Goal: Transaction & Acquisition: Subscribe to service/newsletter

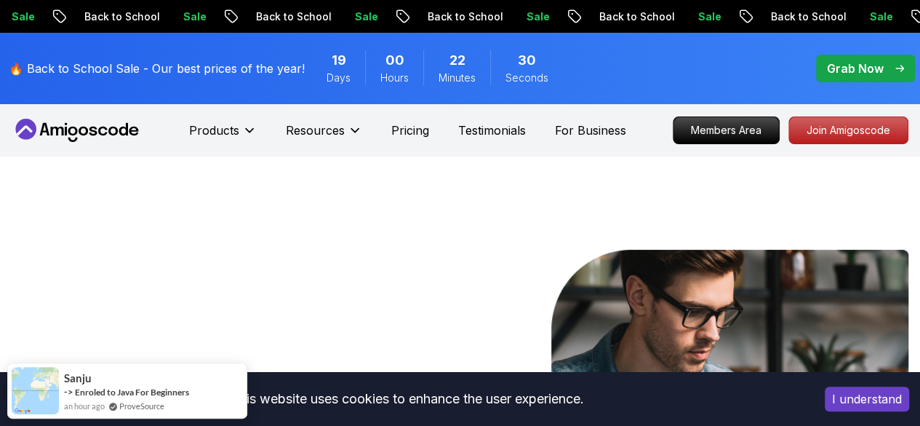
click at [242, 69] on p "🔥 Back to School Sale - Our best prices of the year!" at bounding box center [157, 68] width 296 height 17
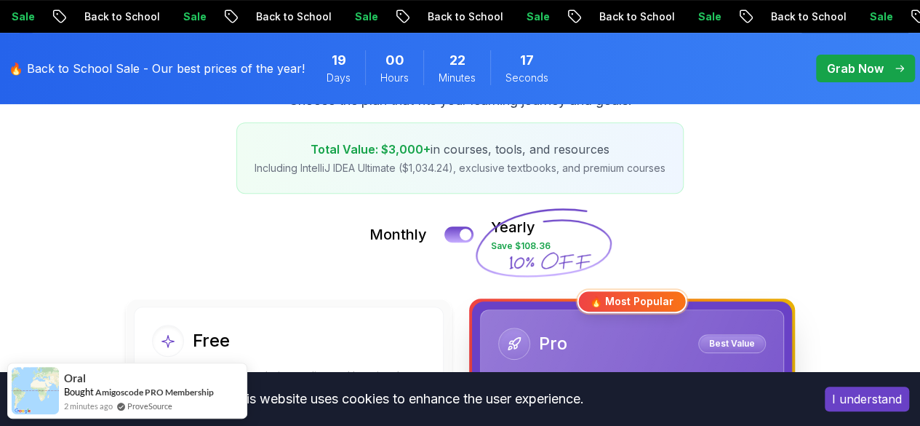
scroll to position [187, 0]
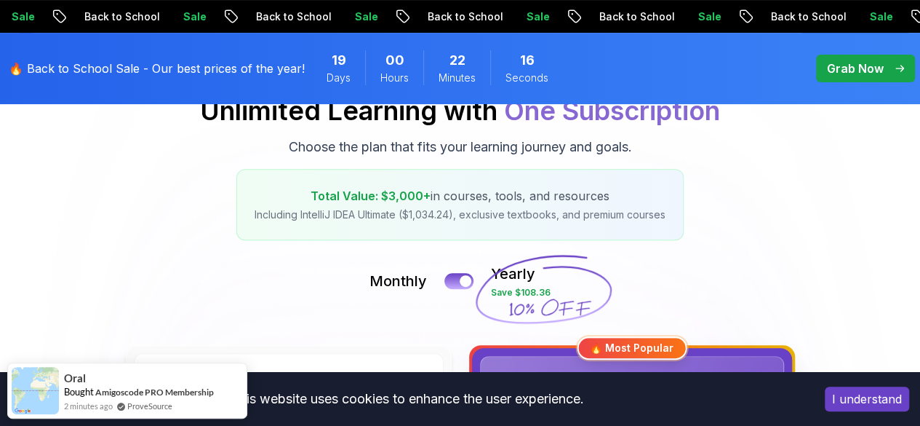
click at [436, 188] on p "Total Value: $3,000+ in courses, tools, and resources" at bounding box center [460, 195] width 411 height 17
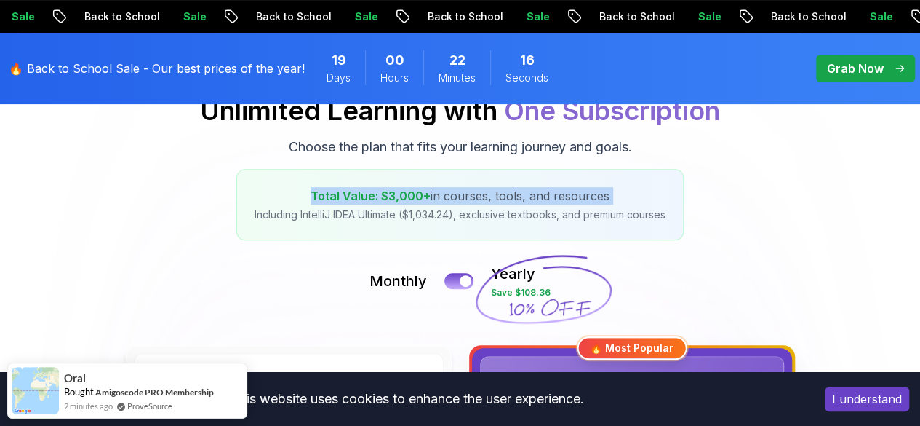
click at [436, 188] on p "Total Value: $3,000+ in courses, tools, and resources" at bounding box center [460, 195] width 411 height 17
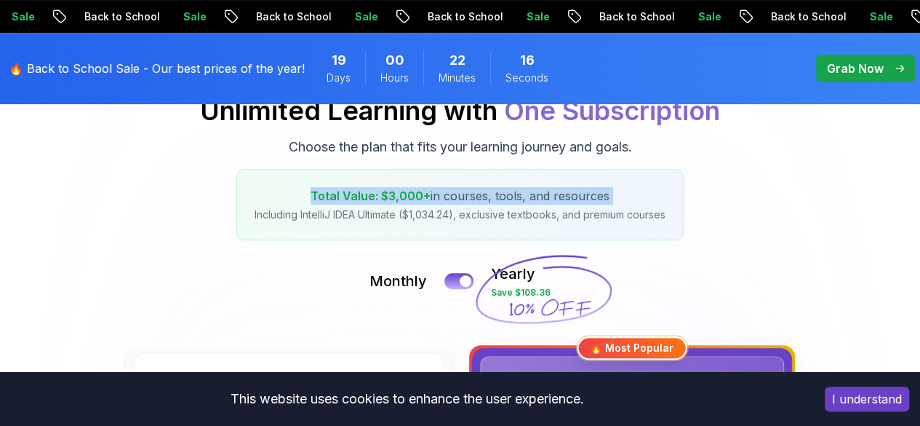
click at [436, 188] on p "Total Value: $3,000+ in courses, tools, and resources" at bounding box center [460, 195] width 411 height 17
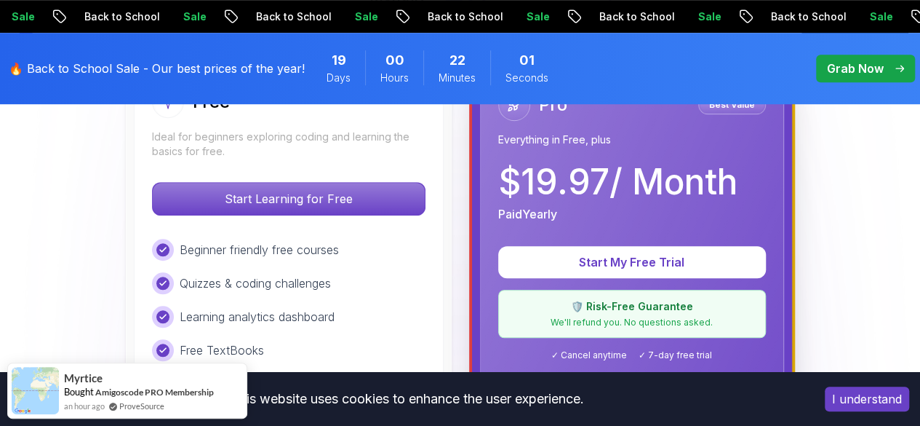
scroll to position [395, 0]
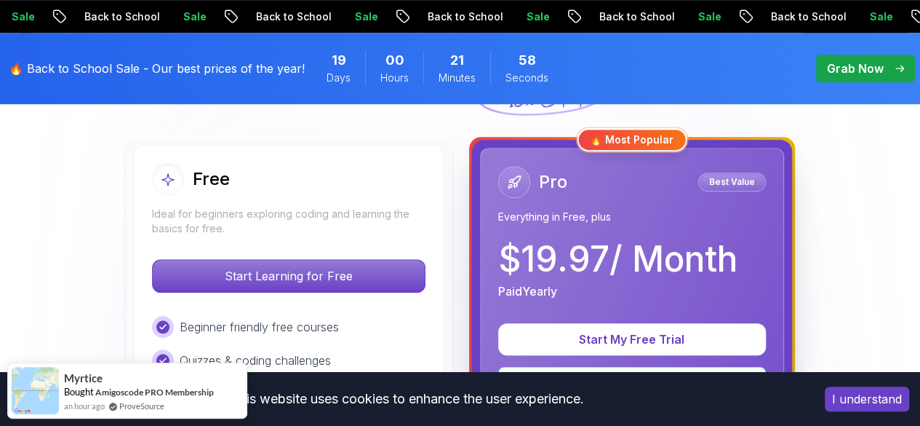
click at [570, 264] on p "$ 19.97 / Month" at bounding box center [617, 259] width 239 height 35
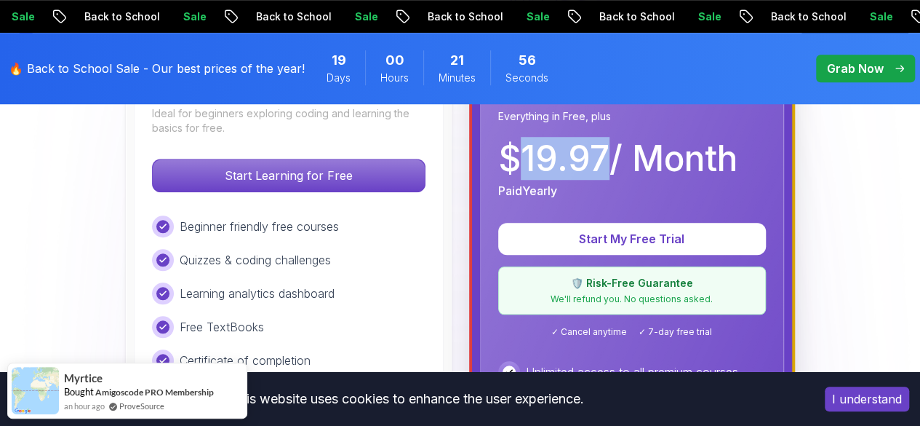
scroll to position [493, 0]
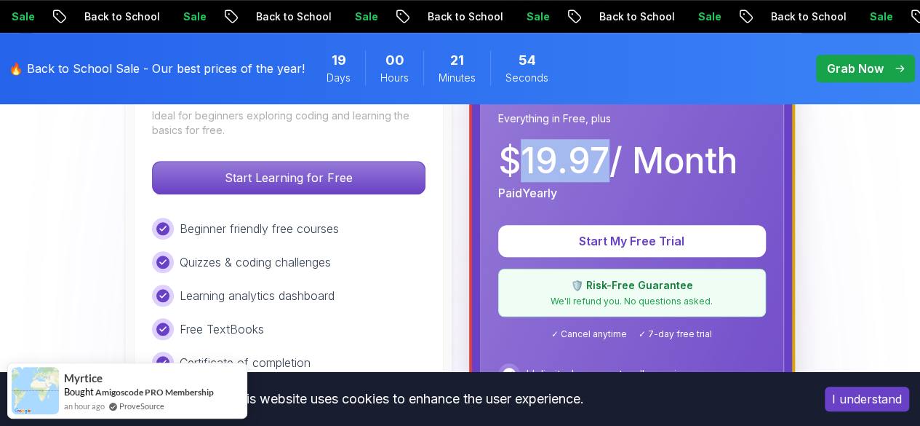
copy p "19.97"
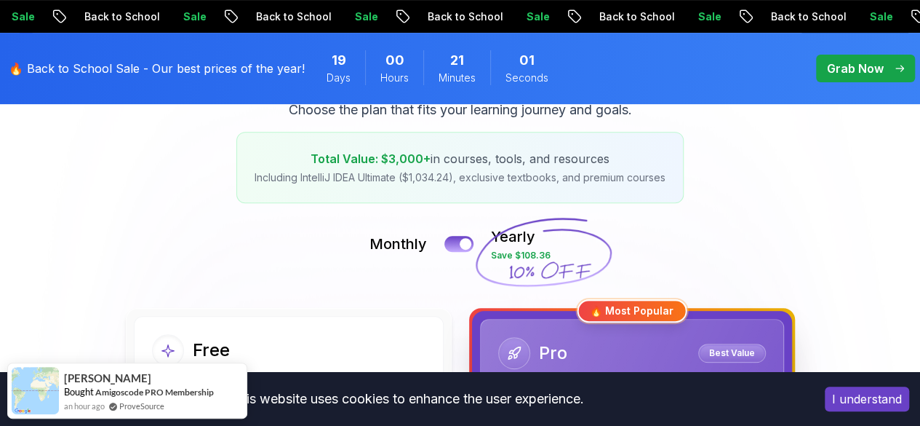
scroll to position [228, 0]
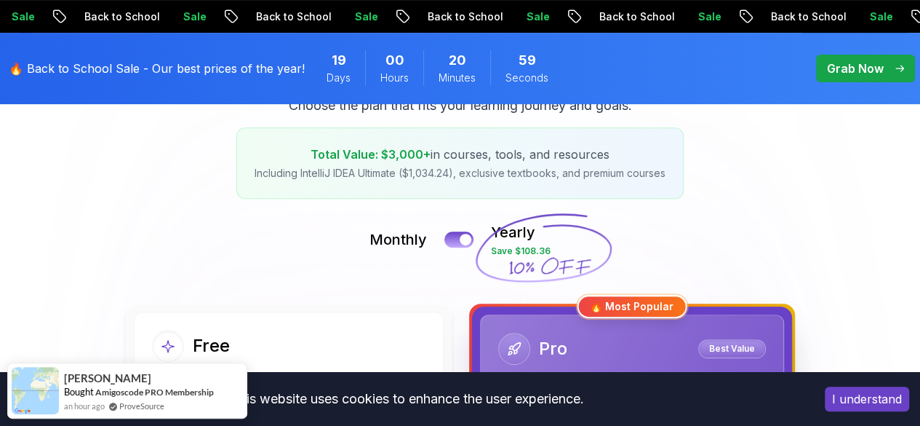
click at [530, 250] on icon at bounding box center [544, 248] width 140 height 128
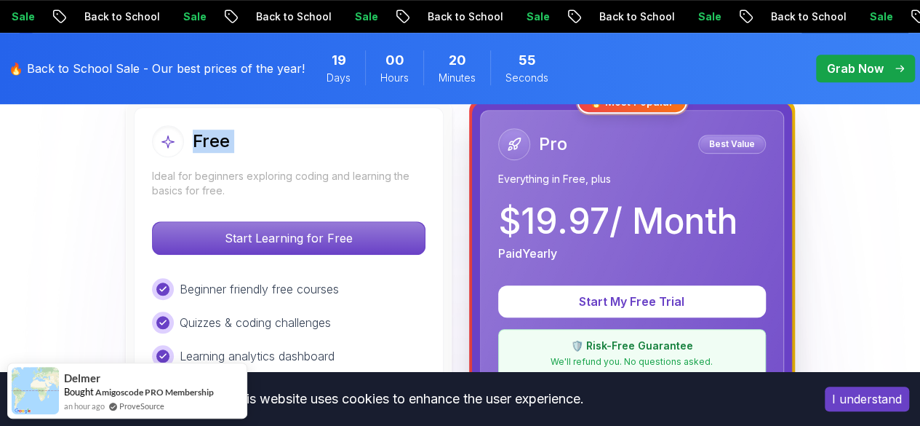
scroll to position [488, 0]
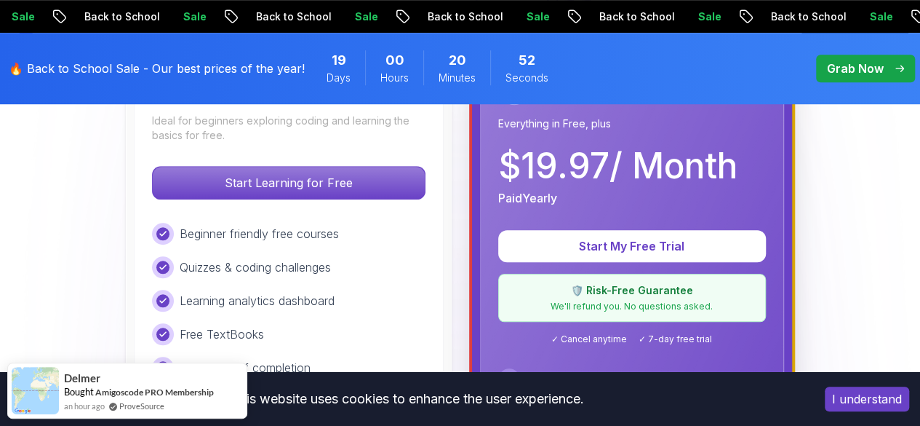
click at [848, 65] on p "Grab Now" at bounding box center [855, 68] width 57 height 17
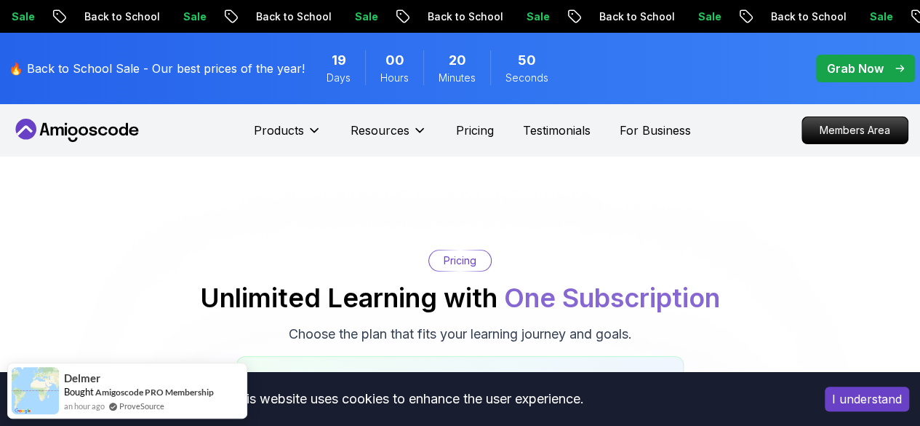
scroll to position [269, 0]
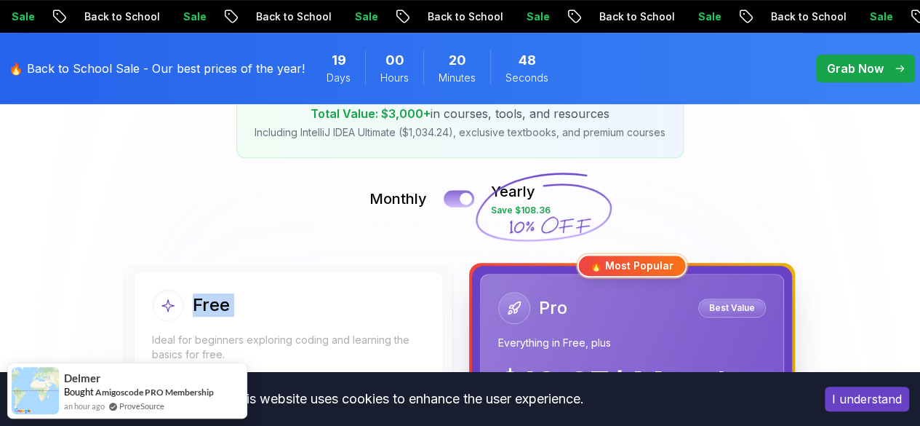
click at [453, 203] on button at bounding box center [459, 198] width 31 height 17
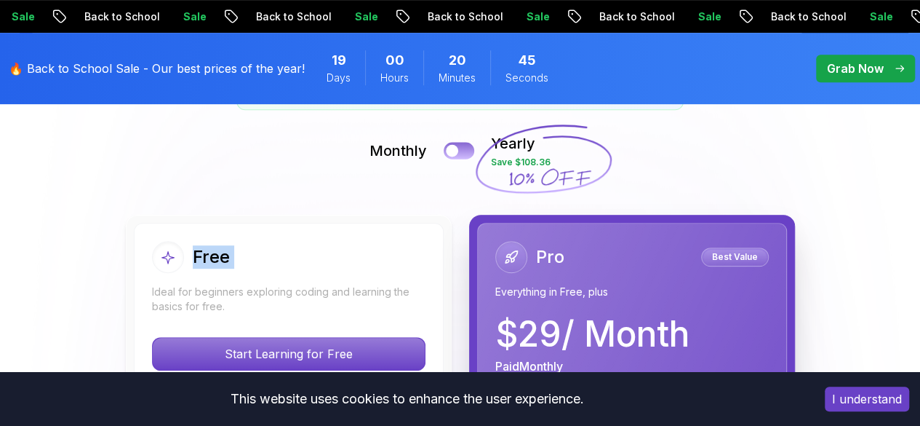
scroll to position [316, 0]
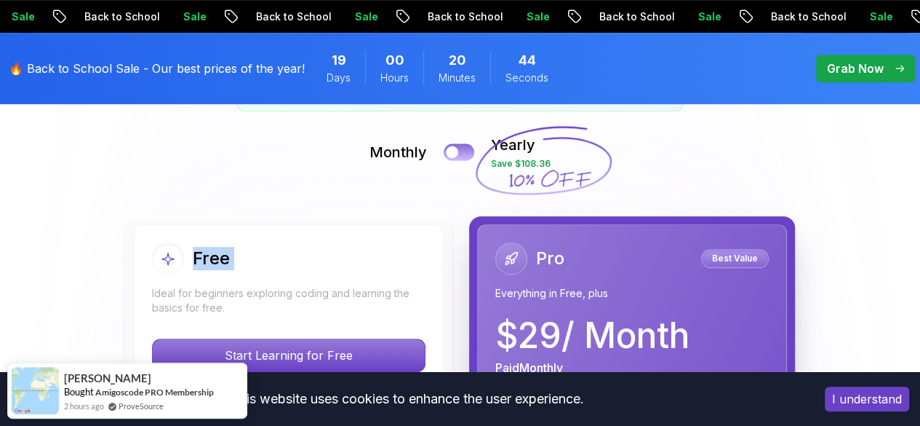
click at [472, 149] on button at bounding box center [459, 151] width 31 height 17
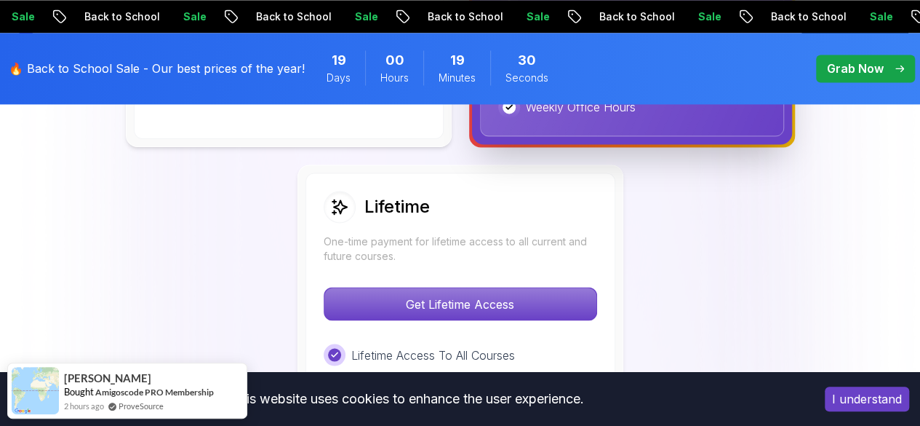
scroll to position [1074, 0]
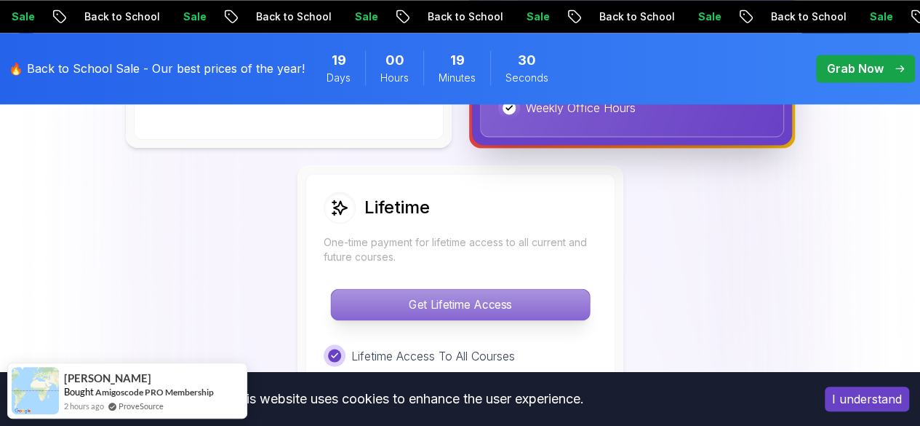
click at [526, 302] on p "Get Lifetime Access" at bounding box center [460, 304] width 258 height 31
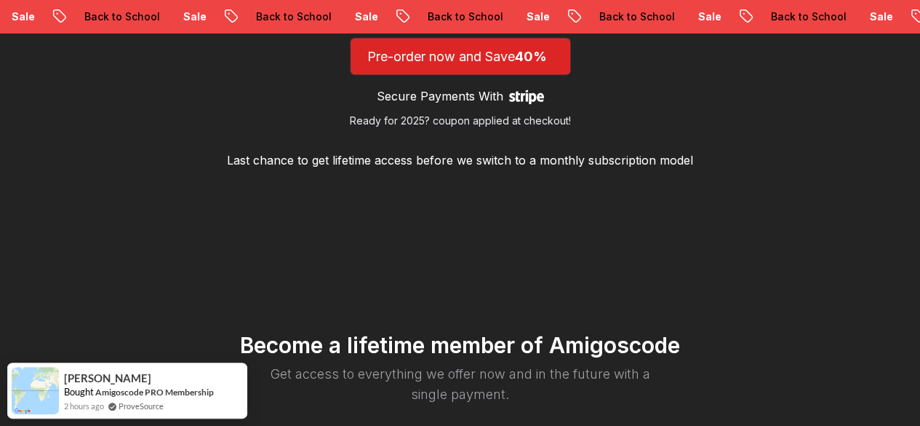
scroll to position [1774, 0]
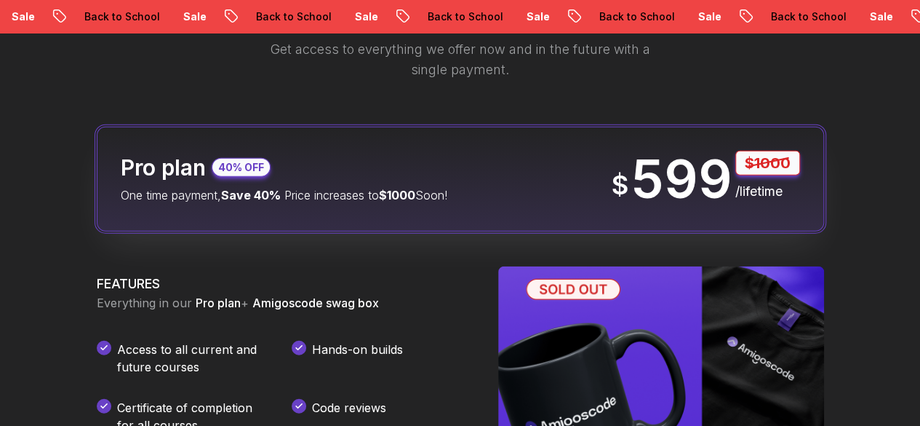
click at [655, 179] on p "599" at bounding box center [681, 179] width 101 height 52
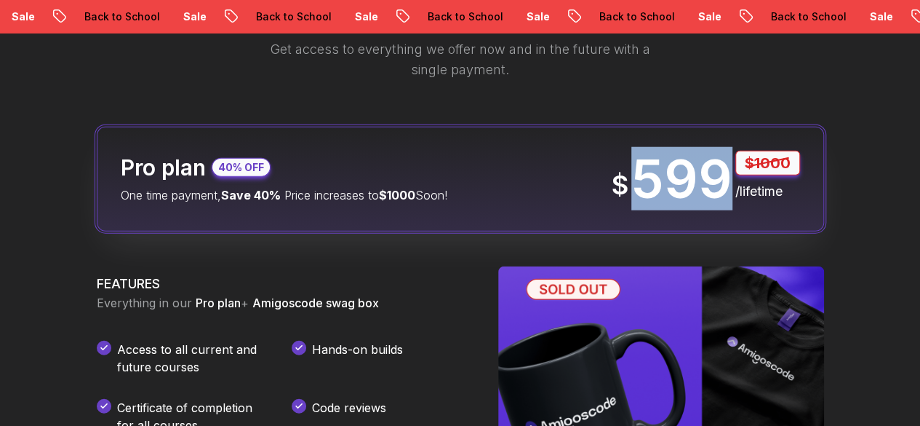
click at [655, 179] on p "599" at bounding box center [681, 179] width 101 height 52
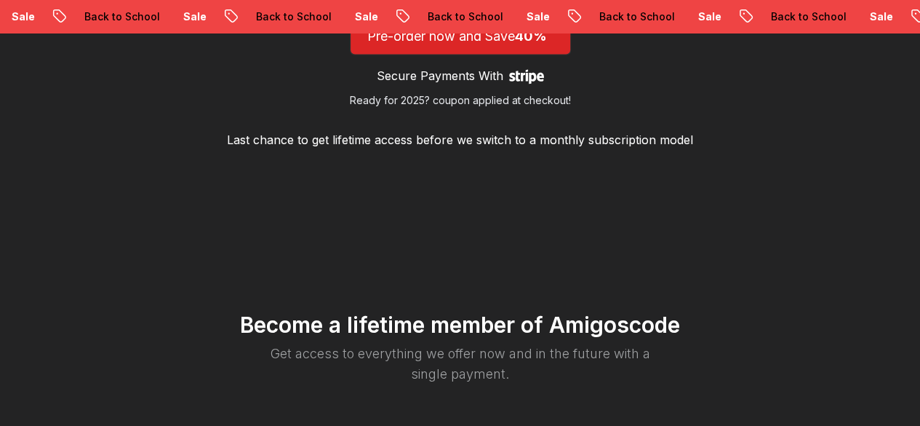
scroll to position [1676, 0]
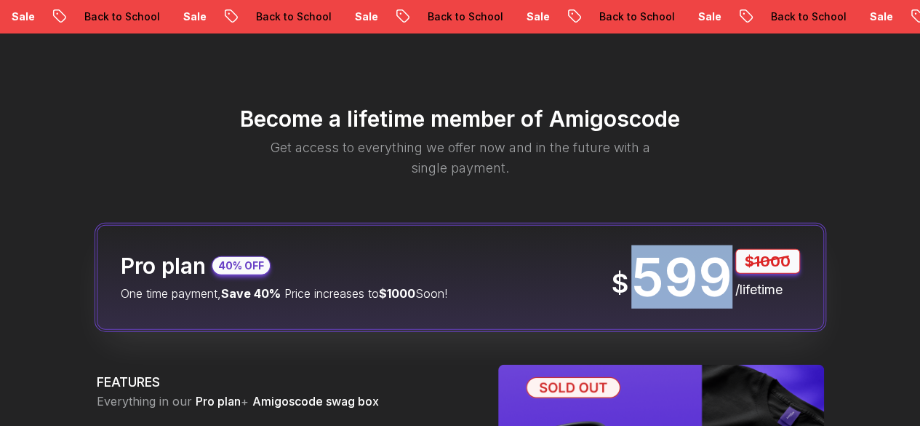
click at [674, 279] on p "599" at bounding box center [681, 277] width 101 height 52
copy p "599"
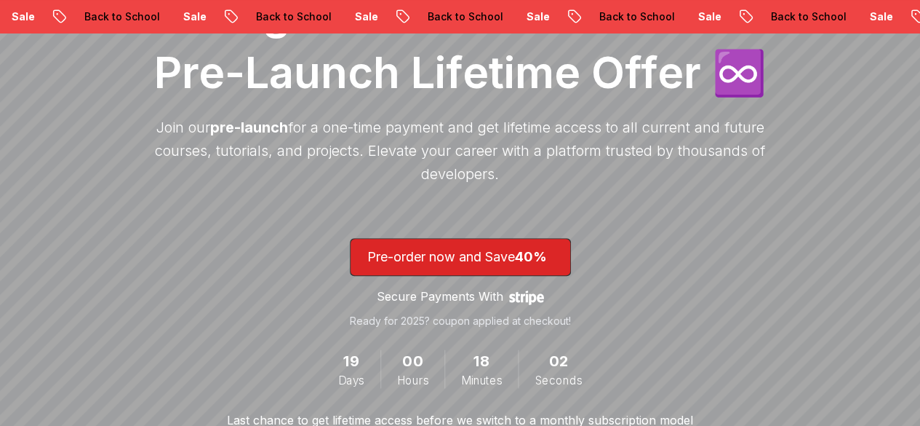
scroll to position [271, 0]
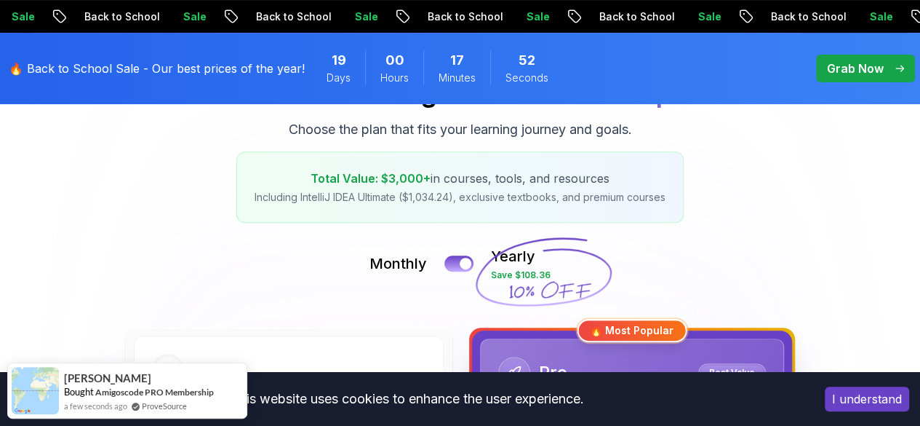
scroll to position [218, 0]
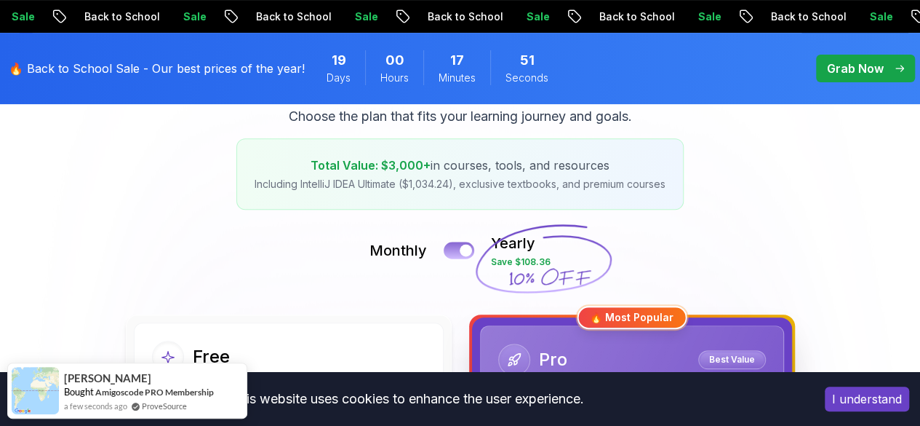
click at [455, 247] on button at bounding box center [459, 250] width 31 height 17
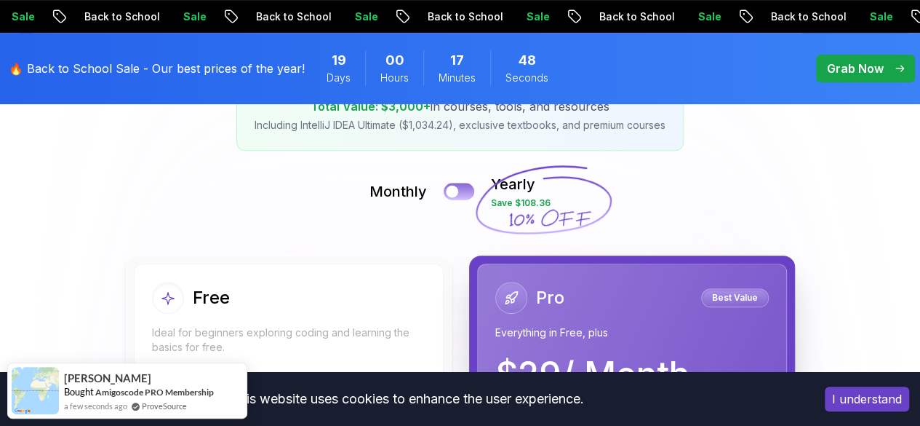
scroll to position [276, 0]
click at [467, 195] on button at bounding box center [459, 191] width 31 height 17
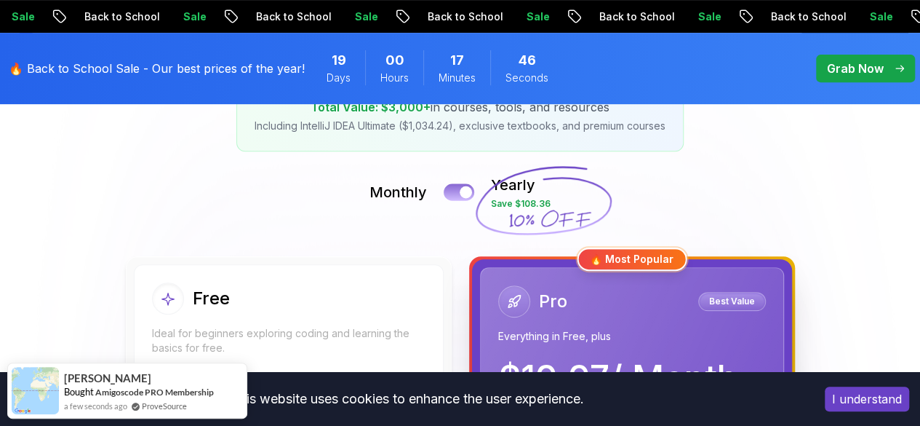
scroll to position [430, 0]
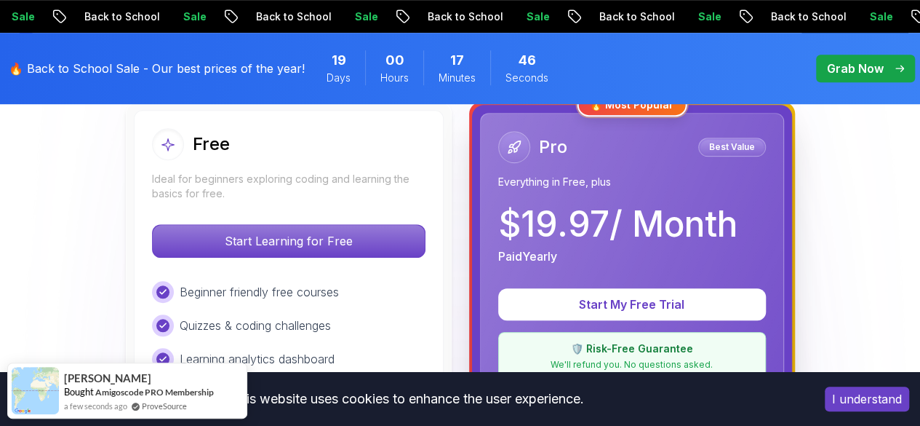
click at [571, 207] on p "$ 19.97 / Month" at bounding box center [617, 224] width 239 height 35
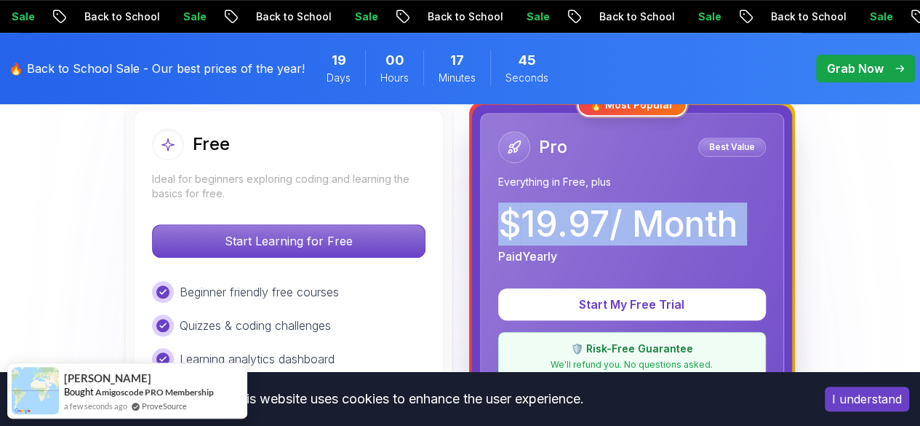
click at [571, 207] on p "$ 19.97 / Month" at bounding box center [617, 224] width 239 height 35
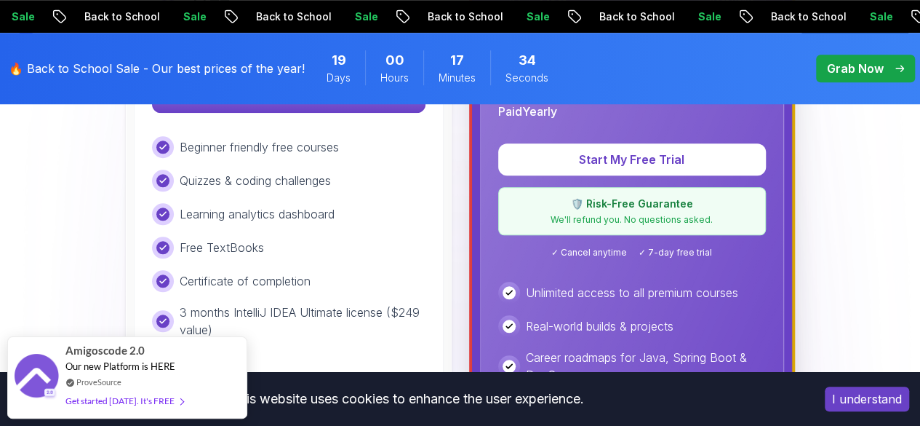
scroll to position [575, 0]
click at [581, 247] on span "✓ Cancel anytime" at bounding box center [589, 252] width 76 height 12
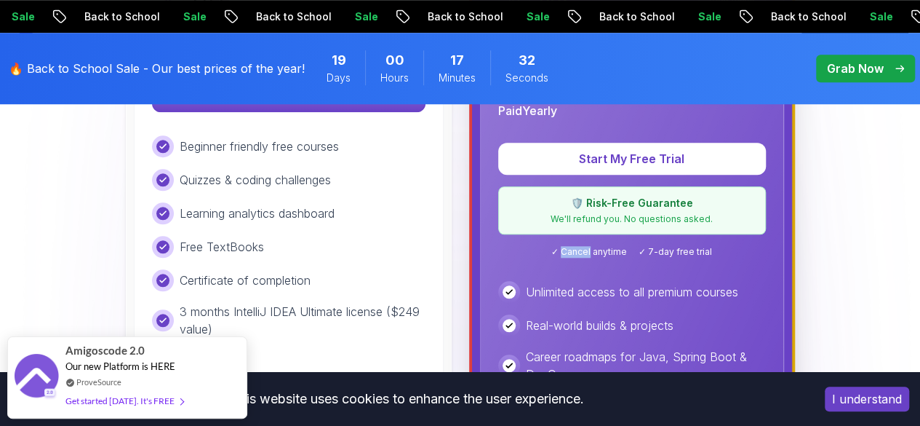
click at [581, 247] on span "✓ Cancel anytime" at bounding box center [589, 252] width 76 height 12
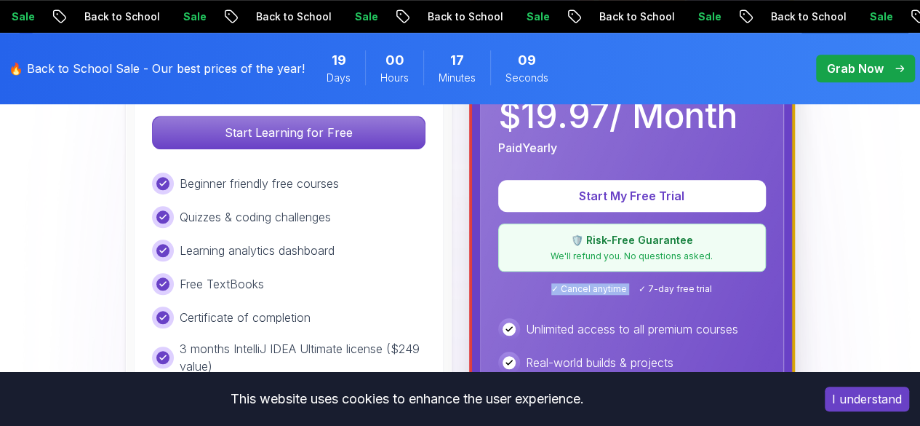
scroll to position [539, 0]
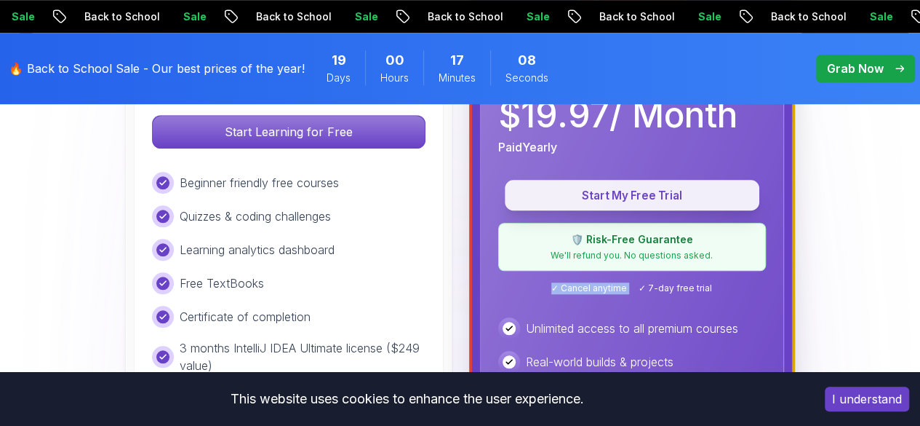
click at [605, 191] on p "Start My Free Trial" at bounding box center [632, 195] width 221 height 17
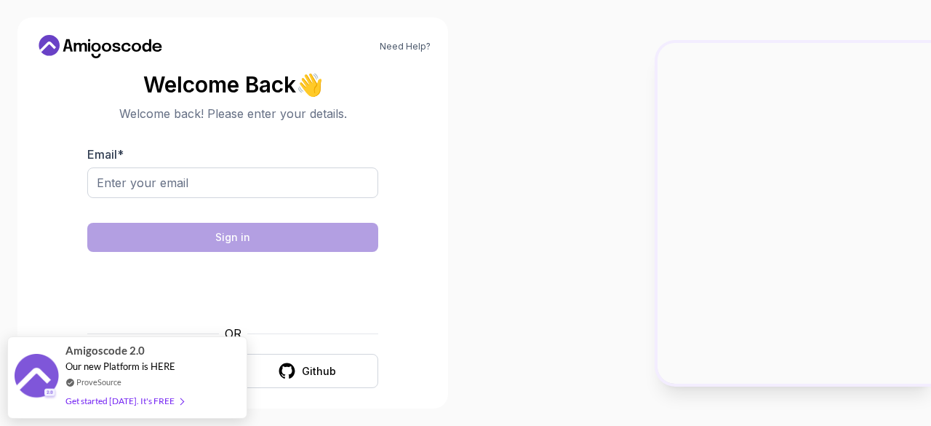
scroll to position [11, 0]
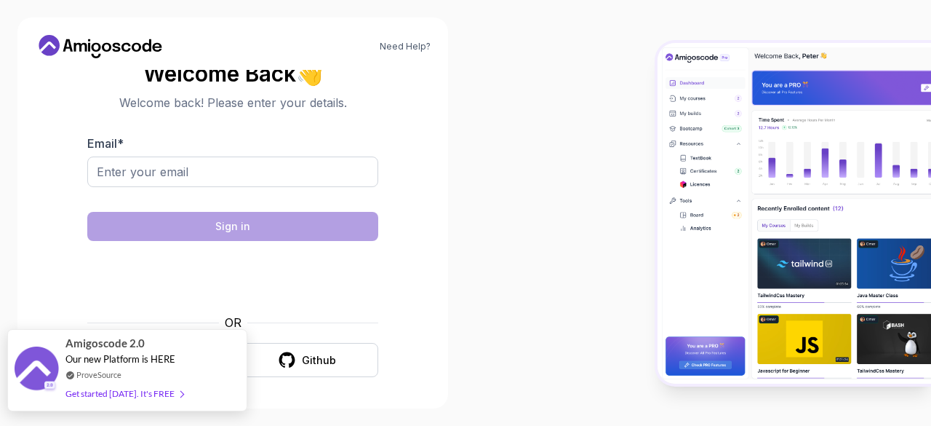
click at [108, 398] on div "Get started [DATE]. It's FREE" at bounding box center [124, 393] width 118 height 17
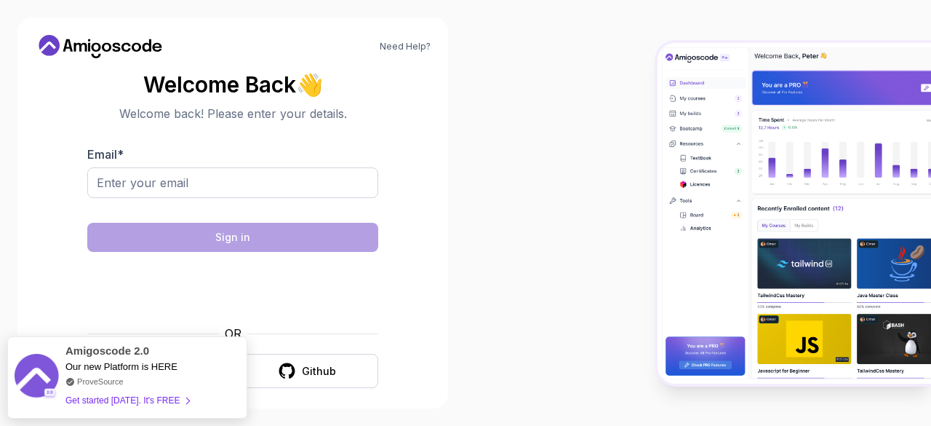
scroll to position [11, 0]
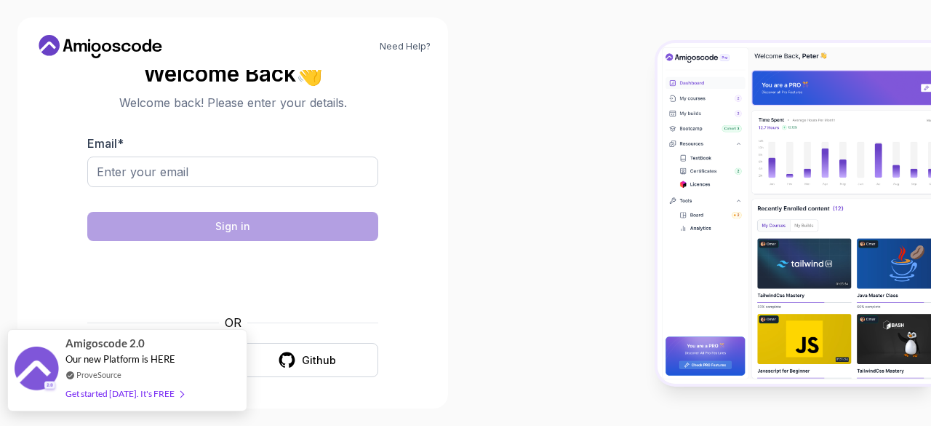
click at [111, 378] on link "ProveSource" at bounding box center [98, 374] width 45 height 12
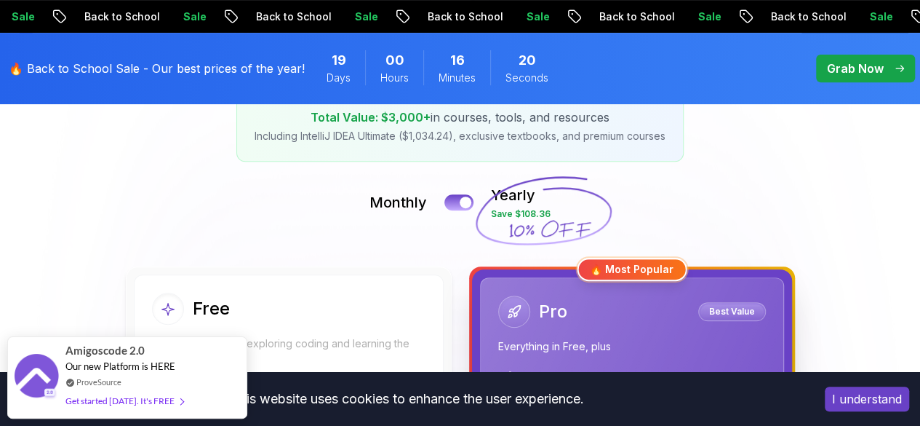
scroll to position [253, 0]
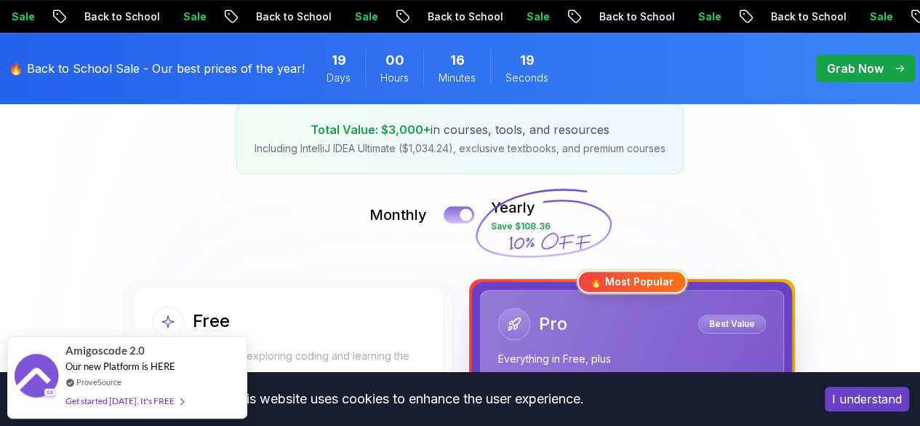
click at [455, 210] on button at bounding box center [459, 214] width 31 height 17
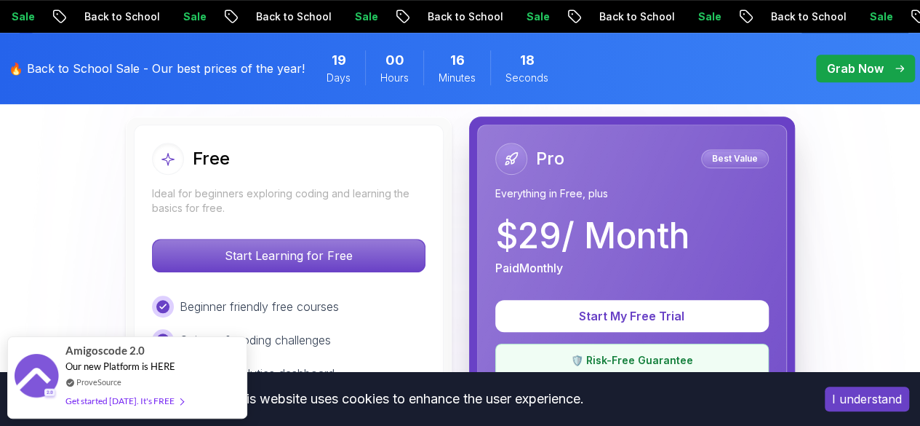
scroll to position [416, 0]
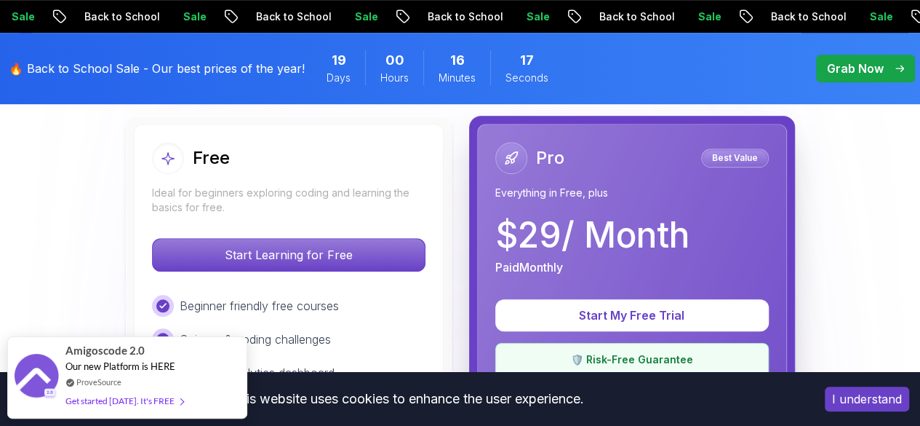
click at [513, 234] on p "$ 29 / Month" at bounding box center [592, 235] width 194 height 35
copy p "29"
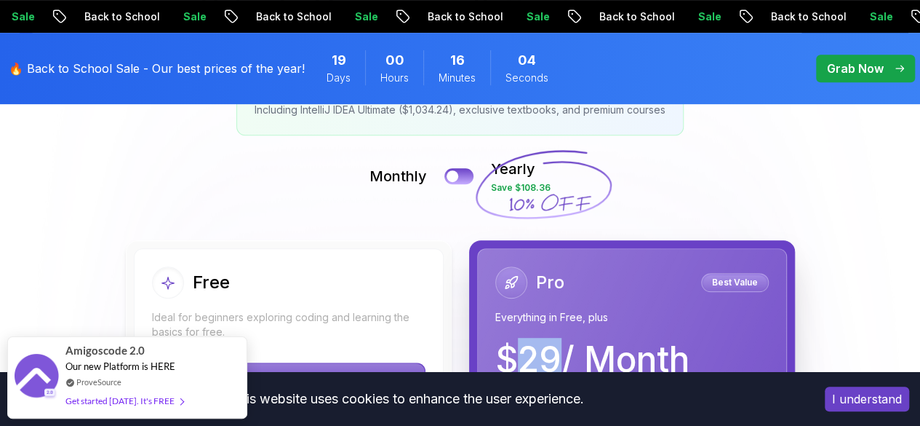
scroll to position [292, 0]
click at [457, 170] on div at bounding box center [452, 175] width 12 height 12
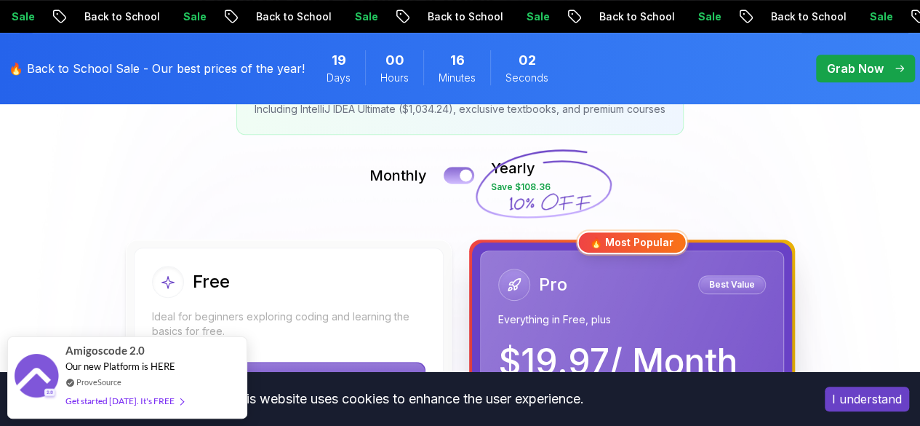
click at [445, 170] on button at bounding box center [459, 175] width 31 height 17
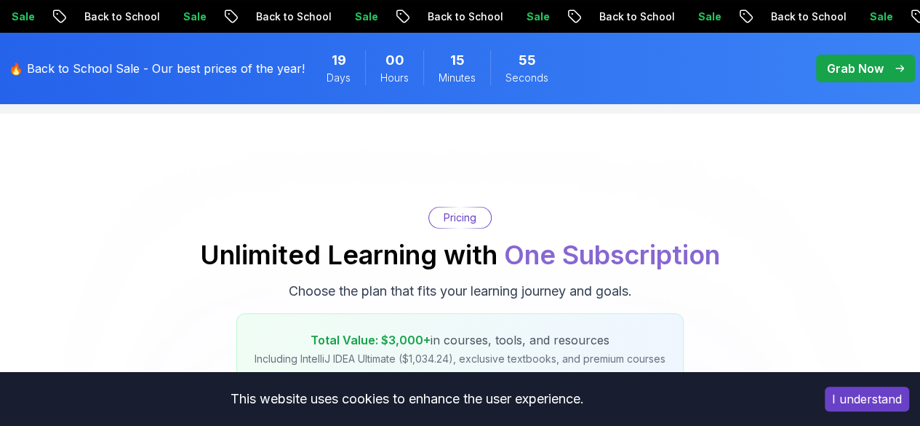
scroll to position [0, 0]
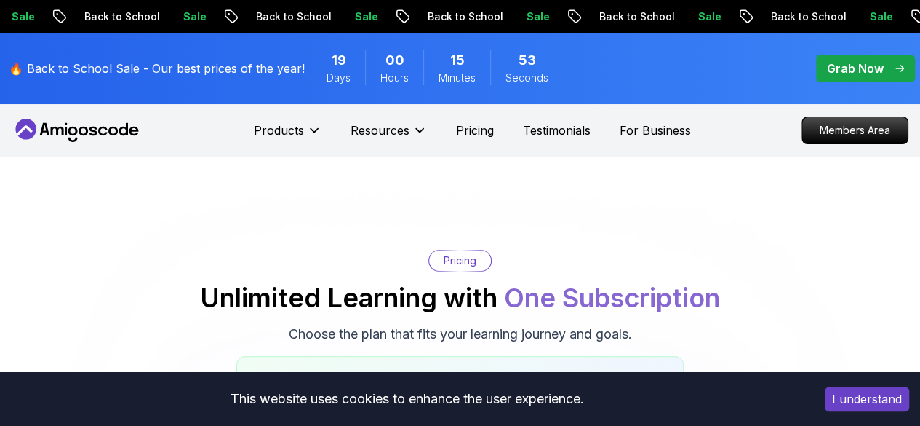
click at [874, 59] on span "pre-order" at bounding box center [865, 69] width 99 height 28
click at [759, 16] on p "Back to School" at bounding box center [808, 16] width 99 height 15
click at [863, 65] on p "Grab Now" at bounding box center [855, 68] width 57 height 17
click at [306, 53] on div "🔥 Back to School Sale - Our best prices of the year! 19 Days 00 Hours 15 Minute…" at bounding box center [285, 68] width 563 height 54
click at [855, 69] on p "Grab Now" at bounding box center [855, 68] width 57 height 17
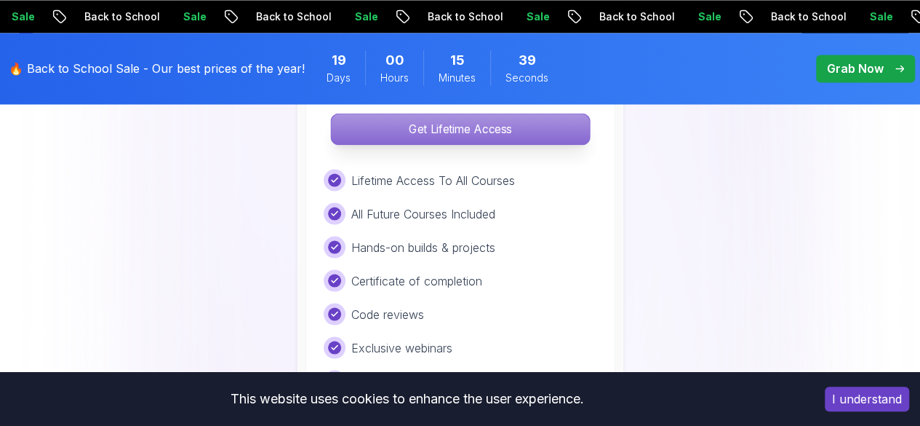
scroll to position [1244, 0]
click at [448, 119] on p "Get Lifetime Access" at bounding box center [460, 128] width 258 height 31
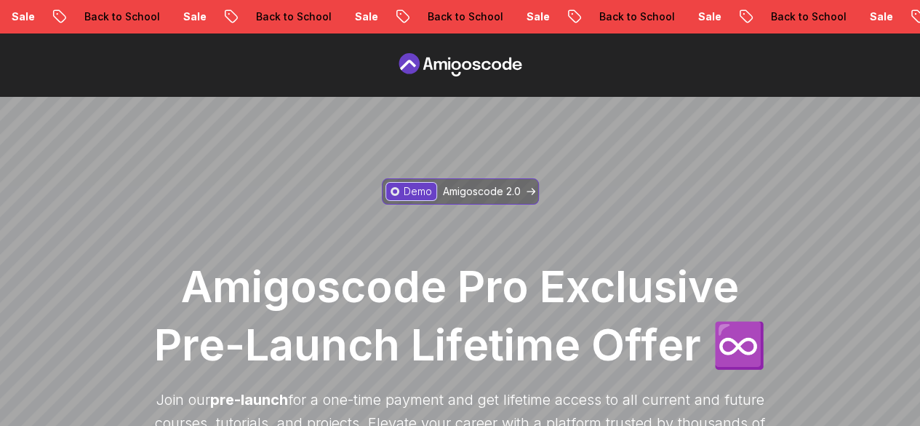
click at [503, 188] on p "Amigoscode 2.0" at bounding box center [482, 191] width 78 height 15
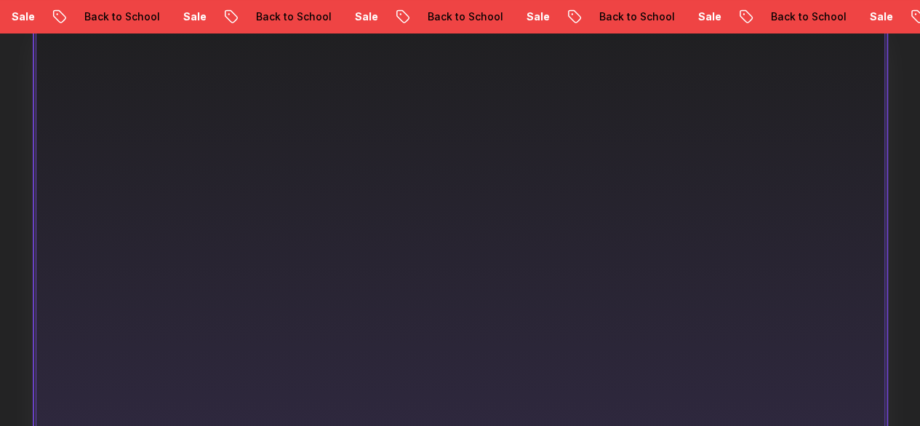
scroll to position [947, 0]
